Goal: Task Accomplishment & Management: Manage account settings

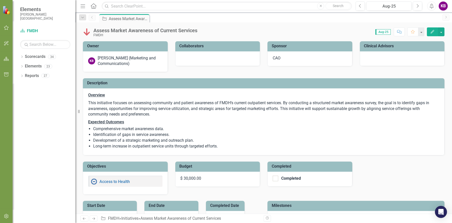
checkbox input "true"
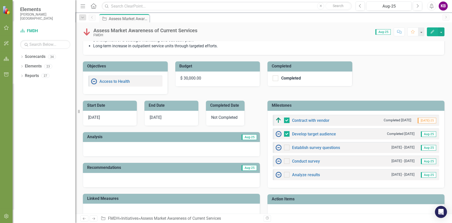
scroll to position [88, 0]
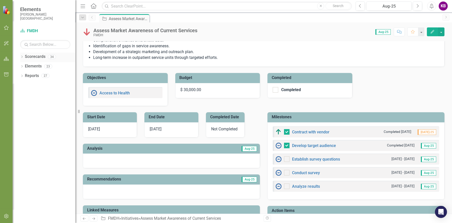
click at [20, 57] on icon "Dropdown" at bounding box center [22, 57] width 4 height 3
click at [24, 67] on icon "Dropdown" at bounding box center [25, 66] width 4 height 3
click at [29, 84] on icon "Dropdown" at bounding box center [30, 84] width 4 height 3
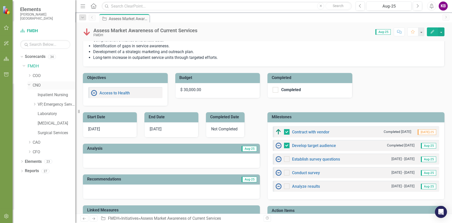
click at [29, 82] on icon "Dropdown" at bounding box center [29, 84] width 3 height 4
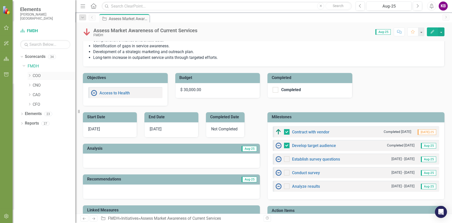
click at [28, 74] on icon "Dropdown" at bounding box center [30, 75] width 4 height 3
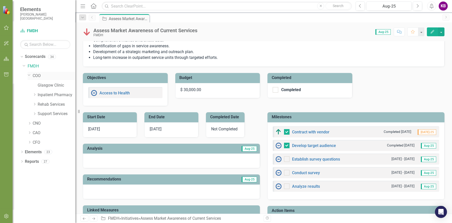
click at [28, 74] on icon "Dropdown" at bounding box center [29, 75] width 3 height 4
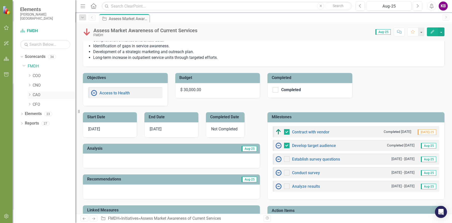
click at [30, 94] on icon at bounding box center [29, 94] width 1 height 3
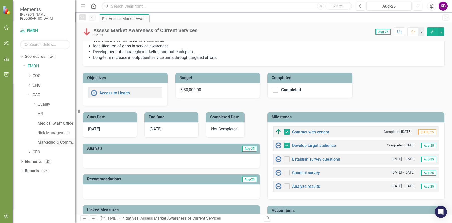
drag, startPoint x: 41, startPoint y: 143, endPoint x: 66, endPoint y: 140, distance: 24.8
click at [41, 143] on link "Marketing & Communications" at bounding box center [57, 142] width 38 height 6
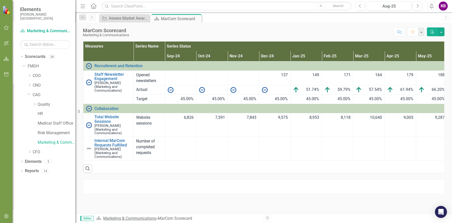
click at [145, 217] on link "Marketing & Communications" at bounding box center [129, 218] width 53 height 5
click at [32, 57] on link "Scorecards" at bounding box center [35, 57] width 21 height 6
click at [35, 162] on link "Elements" at bounding box center [33, 162] width 17 height 6
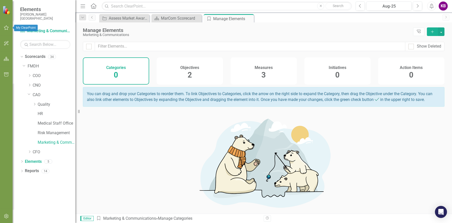
click at [8, 29] on icon "button" at bounding box center [6, 28] width 5 height 4
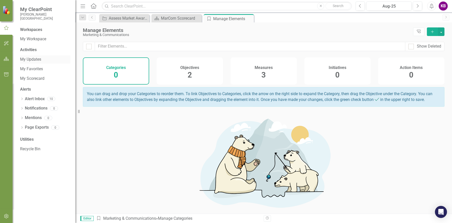
click at [38, 59] on link "My Updates" at bounding box center [45, 60] width 50 height 6
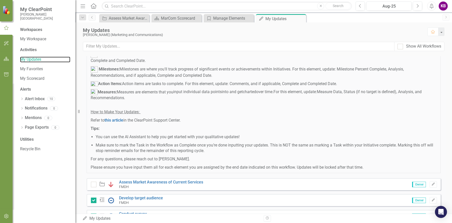
scroll to position [91, 0]
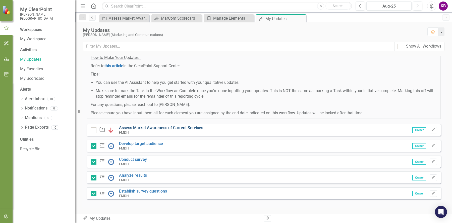
click at [140, 127] on link "Assess Market Awareness of Current Services" at bounding box center [161, 127] width 84 height 5
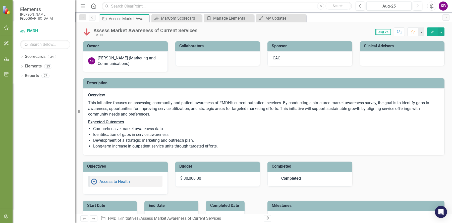
checkbox input "true"
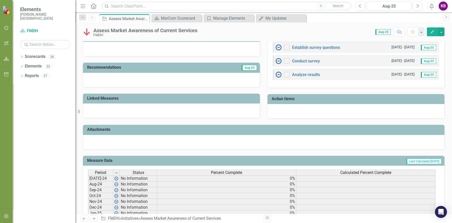
scroll to position [163, 0]
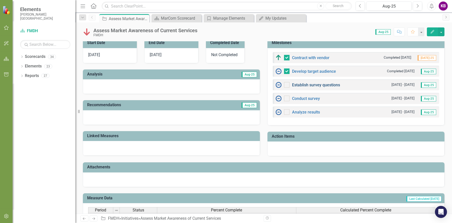
click at [317, 84] on link "Establish survey questions" at bounding box center [316, 84] width 48 height 5
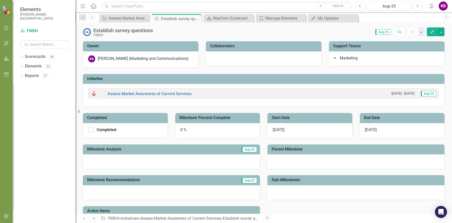
click at [181, 128] on div "0 %" at bounding box center [217, 130] width 85 height 15
click at [182, 129] on div "0 %" at bounding box center [217, 130] width 85 height 15
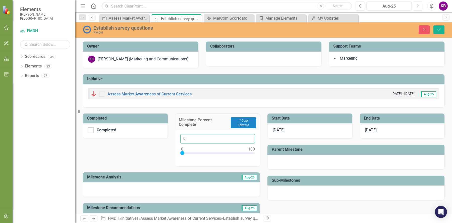
drag, startPoint x: 189, startPoint y: 138, endPoint x: 171, endPoint y: 137, distance: 18.3
click at [172, 137] on div "Milestone Percent Complete Copy Forward Copy Forward 0" at bounding box center [218, 136] width 92 height 59
type input "70"
click at [434, 25] on button "Save" at bounding box center [439, 29] width 11 height 9
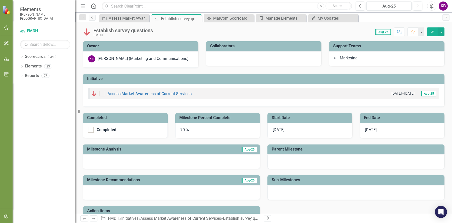
click at [181, 159] on div at bounding box center [171, 161] width 177 height 15
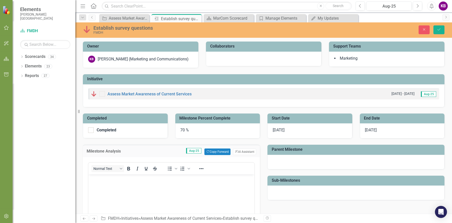
click at [120, 182] on body "Rich Text Area. Press ALT-0 for help." at bounding box center [171, 211] width 166 height 75
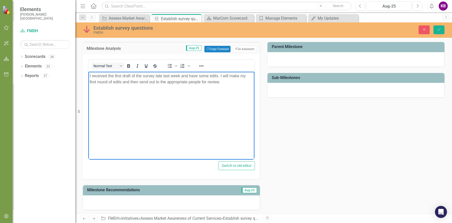
scroll to position [103, 0]
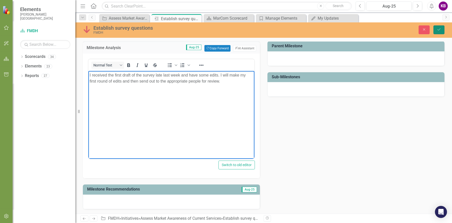
click at [437, 25] on button "Save" at bounding box center [439, 29] width 11 height 9
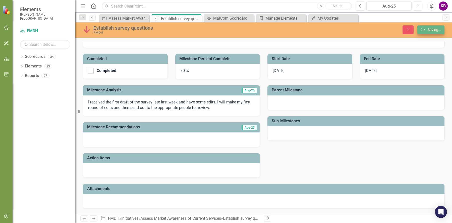
scroll to position [58, 0]
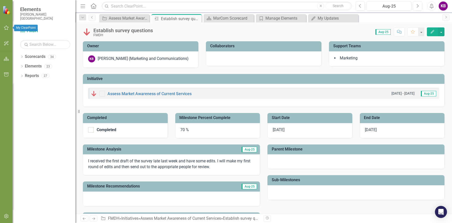
click at [8, 27] on icon "button" at bounding box center [6, 28] width 5 height 4
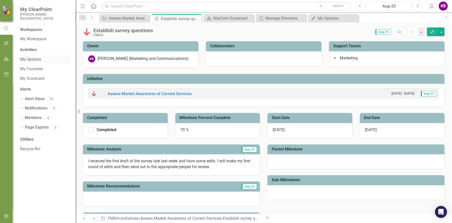
click at [33, 61] on link "My Updates" at bounding box center [45, 60] width 50 height 6
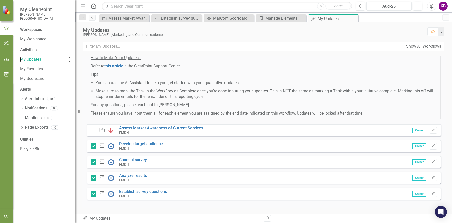
scroll to position [91, 0]
click at [93, 130] on input "checkbox" at bounding box center [92, 128] width 3 height 3
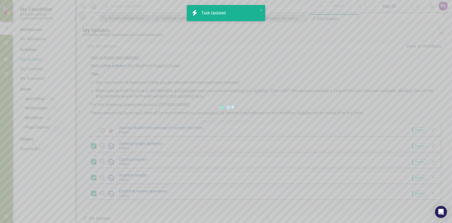
checkbox input "true"
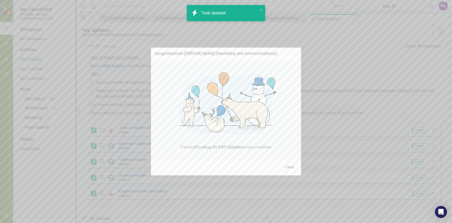
click at [287, 167] on button "Close" at bounding box center [289, 167] width 15 height 9
